Goal: Find specific page/section: Find specific page/section

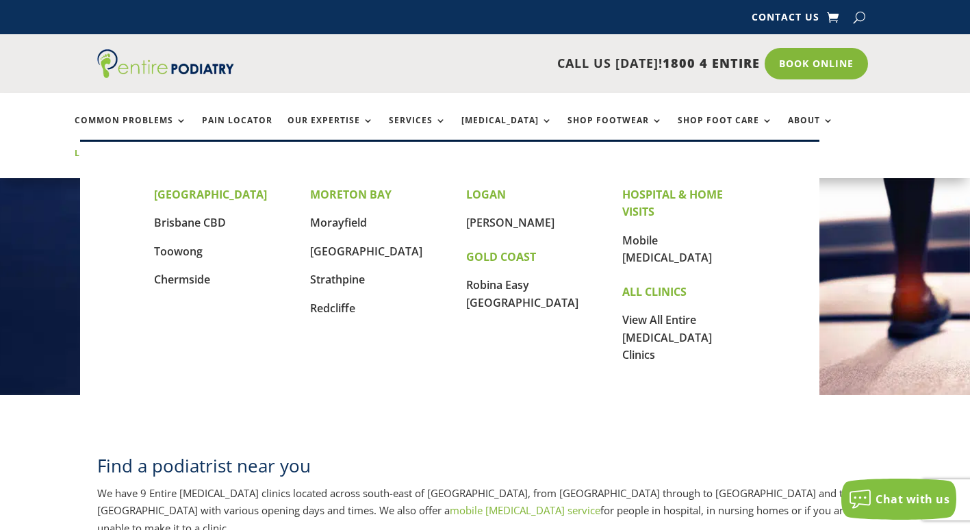
click at [143, 149] on link "Locations" at bounding box center [109, 163] width 68 height 29
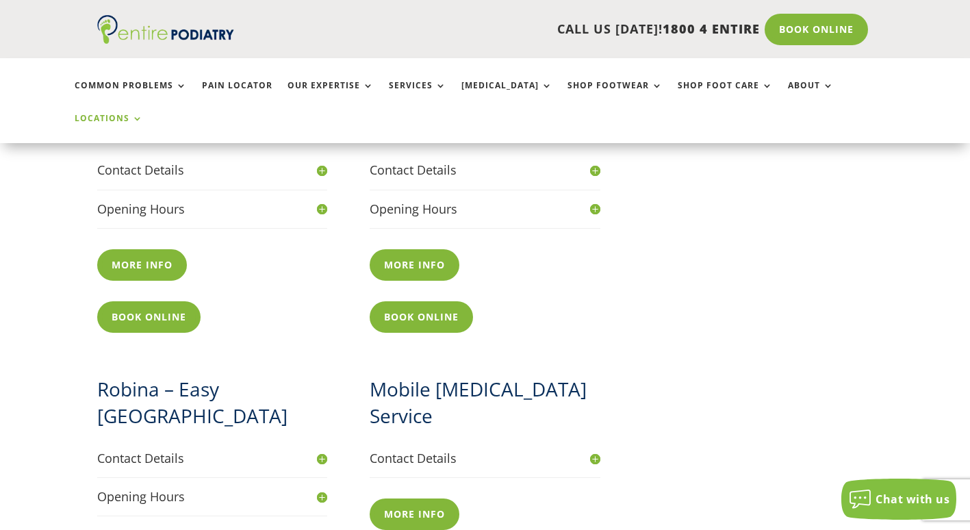
scroll to position [1424, 0]
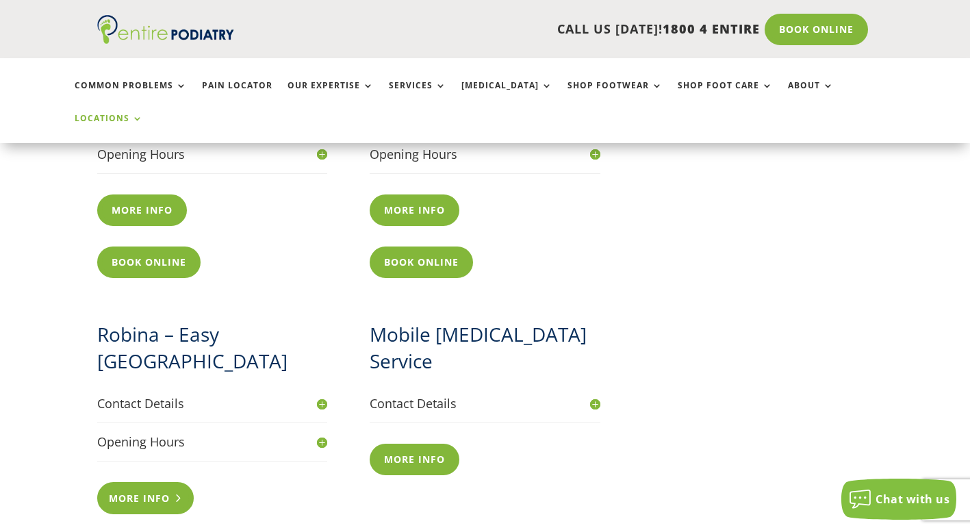
click at [149, 482] on link "More info" at bounding box center [145, 497] width 97 height 31
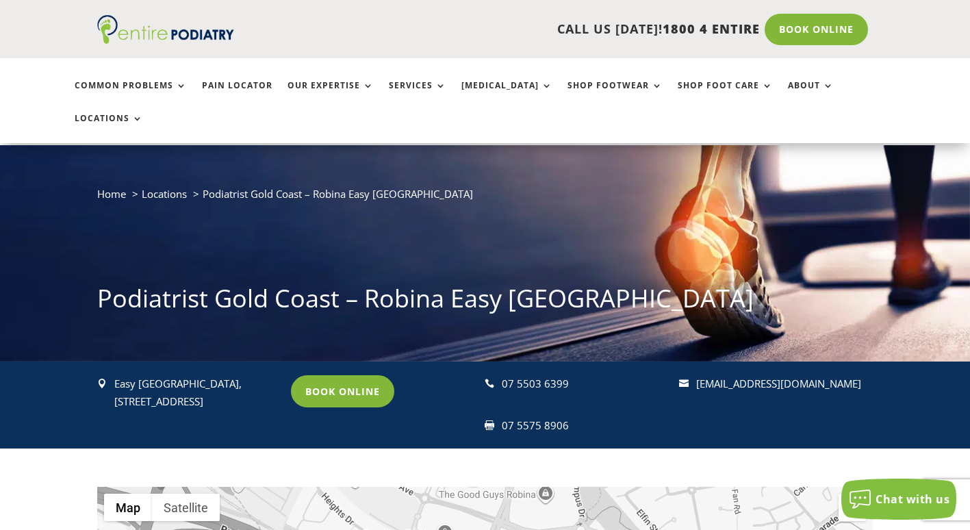
scroll to position [220, 0]
